Goal: Information Seeking & Learning: Learn about a topic

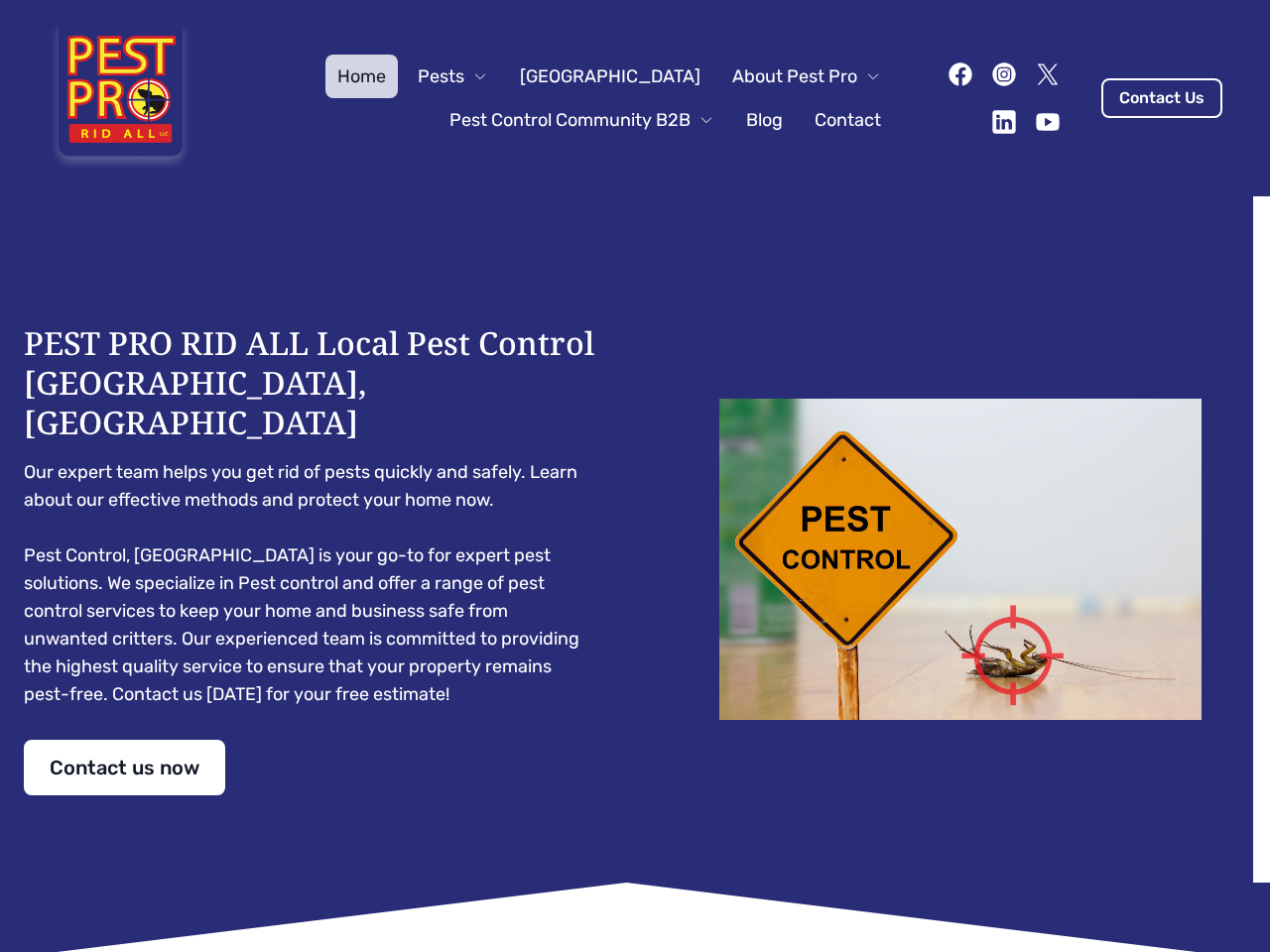
click at [635, 476] on div "PEST PRO RID ALL Local Pest Control [GEOGRAPHIC_DATA], [GEOGRAPHIC_DATA] Our ex…" at bounding box center [635, 558] width 1222 height 472
click at [464, 77] on span "Pests" at bounding box center [440, 77] width 47 height 28
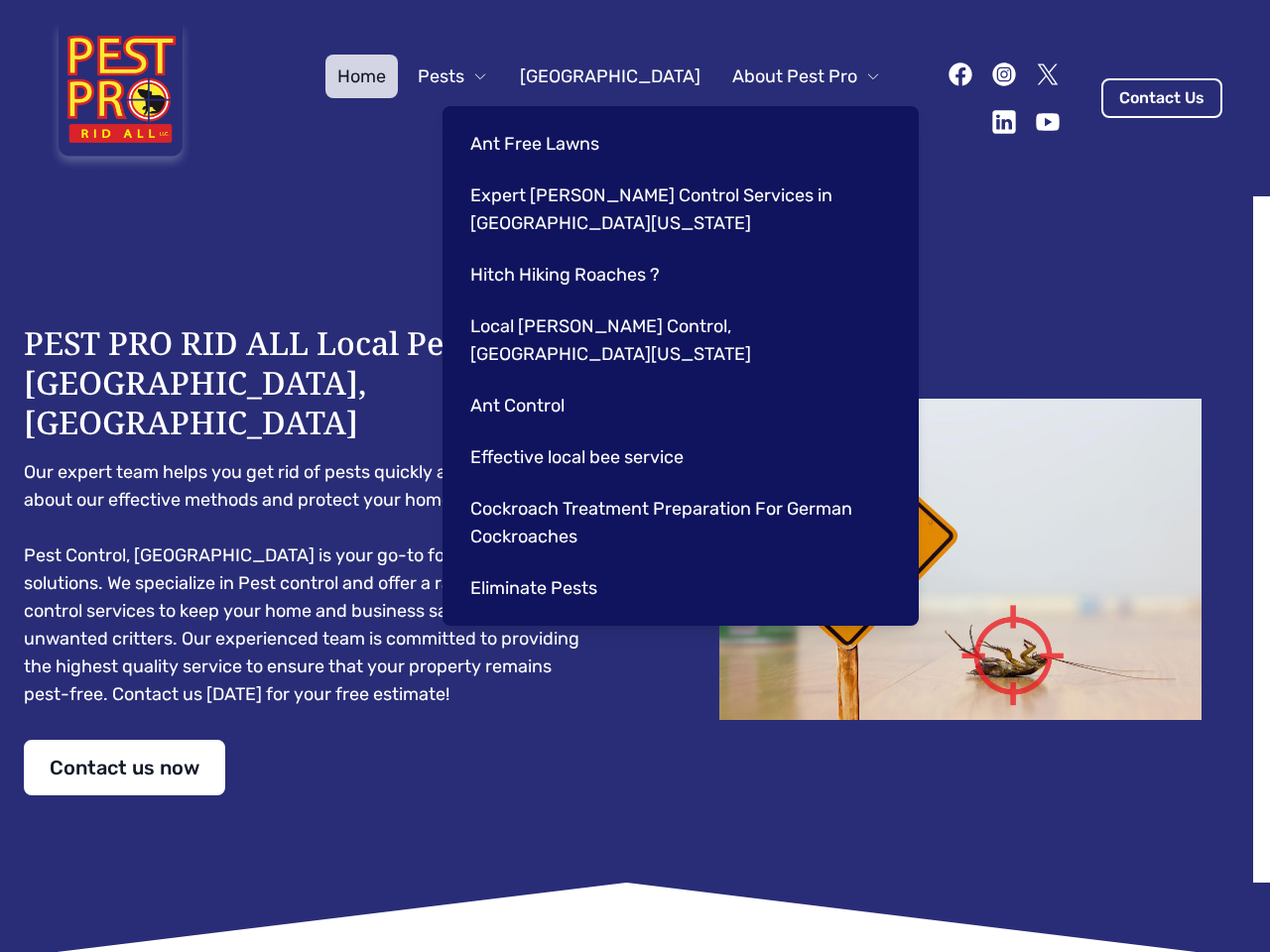
click at [785, 77] on span "About Pest Pro" at bounding box center [795, 77] width 125 height 28
click at [561, 120] on div "Ant Free Lawns Expert [PERSON_NAME] Control Services in [GEOGRAPHIC_DATA] [US_S…" at bounding box center [680, 366] width 476 height 520
